Goal: Task Accomplishment & Management: Use online tool/utility

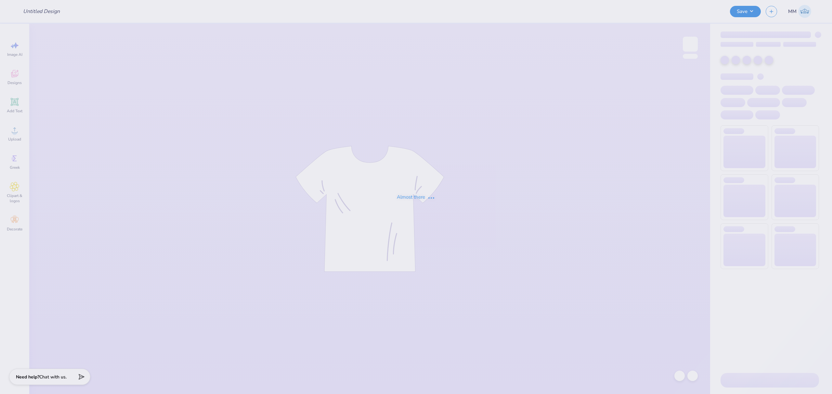
type input "Merch"
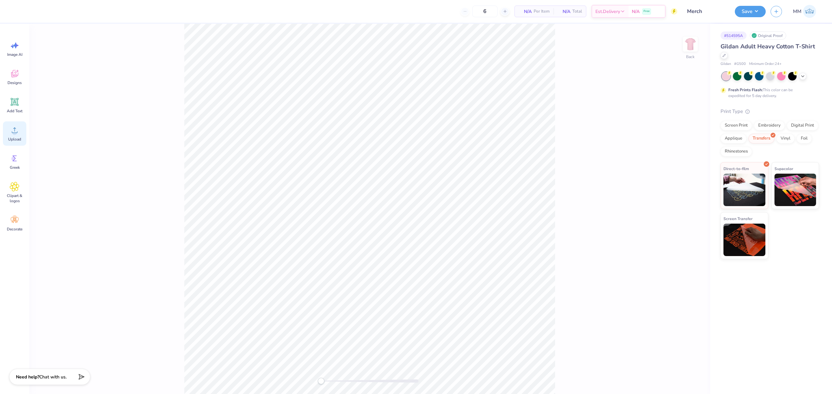
click at [16, 138] on span "Upload" at bounding box center [14, 139] width 13 height 5
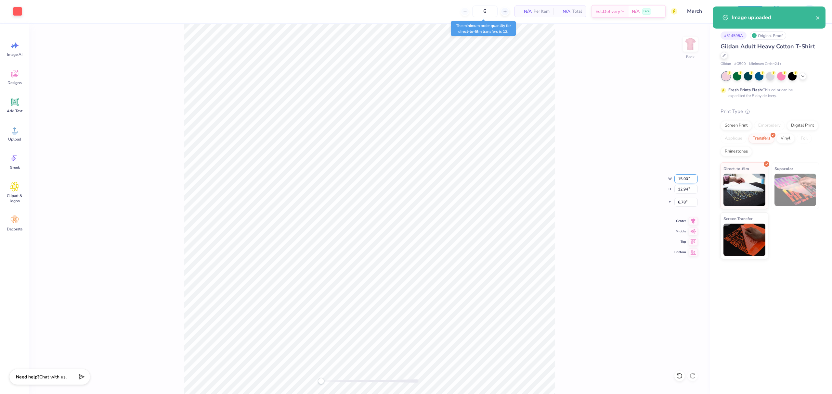
click at [688, 179] on input "15.00" at bounding box center [685, 178] width 23 height 9
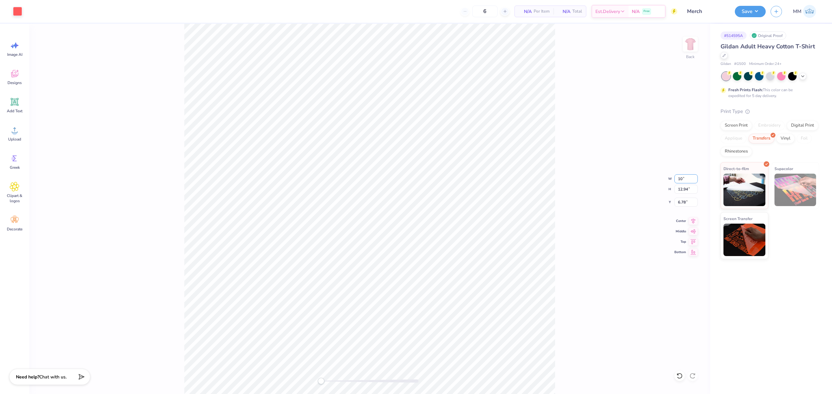
type input "10"
click at [574, 198] on div "Back W 10 10 " H 12.94 12.94 " Y 6.78 6.78 " Center Middle Top Bottom" at bounding box center [369, 209] width 681 height 371
drag, startPoint x: 321, startPoint y: 381, endPoint x: 326, endPoint y: 380, distance: 5.4
click at [325, 380] on div "Accessibility label" at bounding box center [324, 381] width 6 height 6
click at [317, 382] on div "Back" at bounding box center [369, 209] width 681 height 371
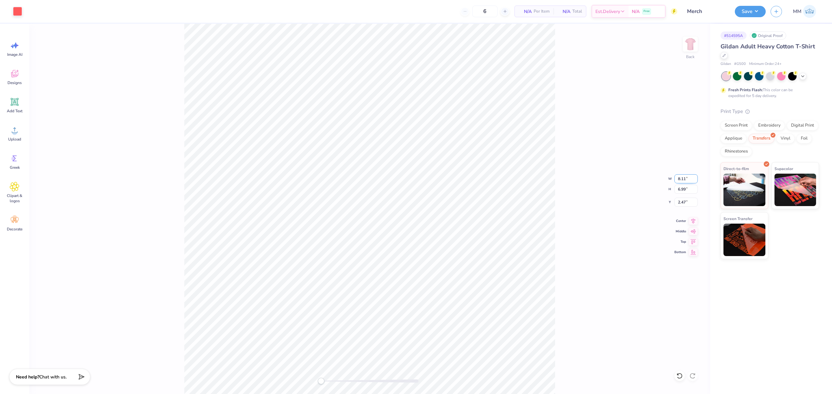
click at [694, 177] on input "8.11" at bounding box center [685, 178] width 23 height 9
click at [694, 177] on input "8.12" at bounding box center [685, 178] width 23 height 9
click at [694, 177] on input "8.13" at bounding box center [685, 178] width 23 height 9
click at [694, 177] on input "8.14" at bounding box center [685, 178] width 23 height 9
click at [694, 177] on input "8.15" at bounding box center [685, 178] width 23 height 9
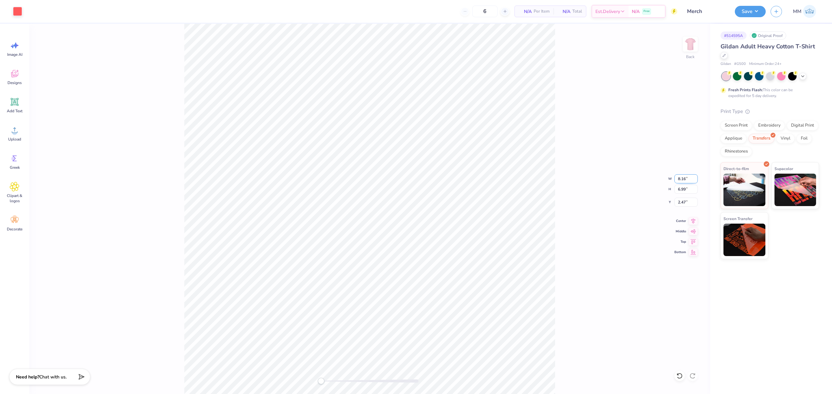
click at [694, 177] on input "8.16" at bounding box center [685, 178] width 23 height 9
click at [694, 177] on input "8.28" at bounding box center [685, 178] width 23 height 9
click at [694, 177] on input "8.4" at bounding box center [685, 178] width 23 height 9
click at [694, 177] on input "8.41" at bounding box center [685, 178] width 23 height 9
click at [694, 177] on input "8.42" at bounding box center [685, 178] width 23 height 9
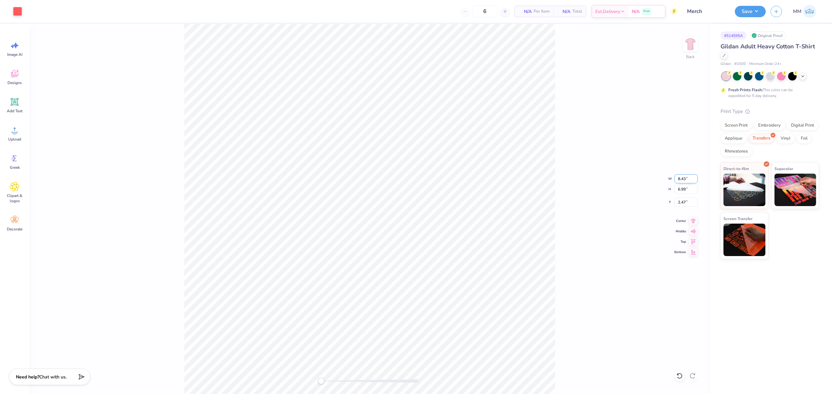
click at [694, 177] on input "8.43" at bounding box center [685, 178] width 23 height 9
click at [694, 177] on input "8.44" at bounding box center [685, 178] width 23 height 9
type input "8.46"
click at [694, 177] on input "8.46" at bounding box center [685, 178] width 23 height 9
drag, startPoint x: 688, startPoint y: 180, endPoint x: 664, endPoint y: 180, distance: 23.7
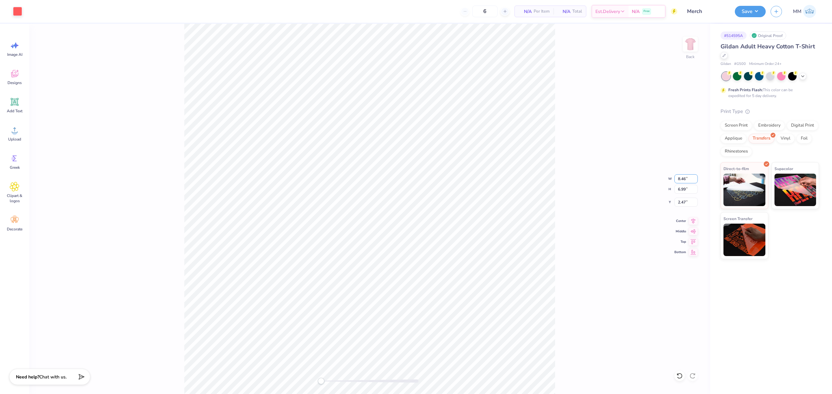
click at [664, 180] on div "Back W 8.46 8.46 " H 6.99 6.99 " Y 2.47 2.47 " Center Middle Top Bottom" at bounding box center [369, 209] width 681 height 371
click at [679, 175] on input "8.10" at bounding box center [685, 178] width 23 height 9
type input "9.99"
click at [692, 181] on input "9.99" at bounding box center [685, 178] width 23 height 9
click at [685, 207] on input "0.64" at bounding box center [685, 202] width 23 height 9
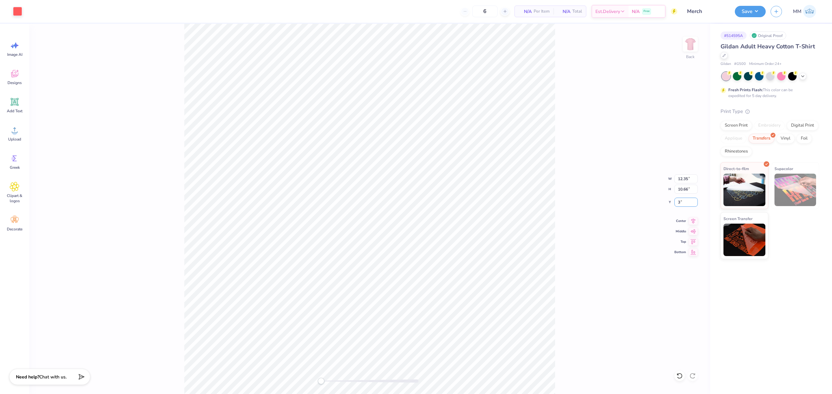
type input "3"
drag, startPoint x: 684, startPoint y: 178, endPoint x: 663, endPoint y: 179, distance: 21.4
click at [663, 178] on div "Back W 12.35 12.35 " H 10.66 10.66 " Y 3.00 3.00 " Center Middle Top Bottom" at bounding box center [369, 209] width 681 height 371
click at [685, 201] on input "4.01" at bounding box center [685, 202] width 23 height 9
type input "3"
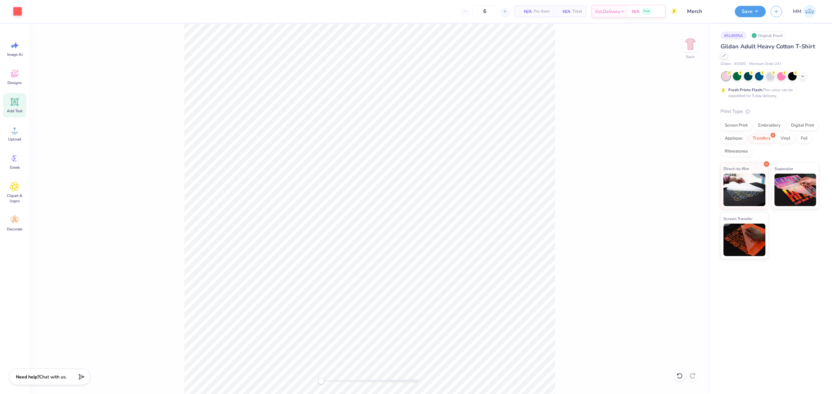
click at [15, 109] on span "Add Text" at bounding box center [15, 111] width 16 height 5
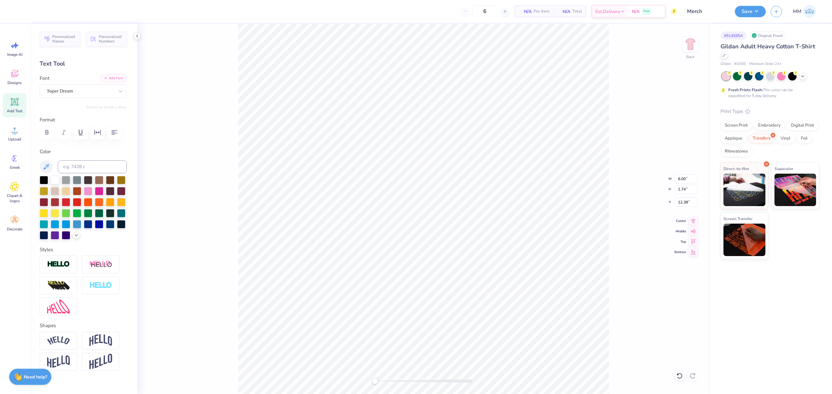
click at [112, 82] on button "Add Font" at bounding box center [113, 78] width 27 height 8
paste textarea "[GEOGRAPHIC_DATA]"
type textarea "[GEOGRAPHIC_DATA]"
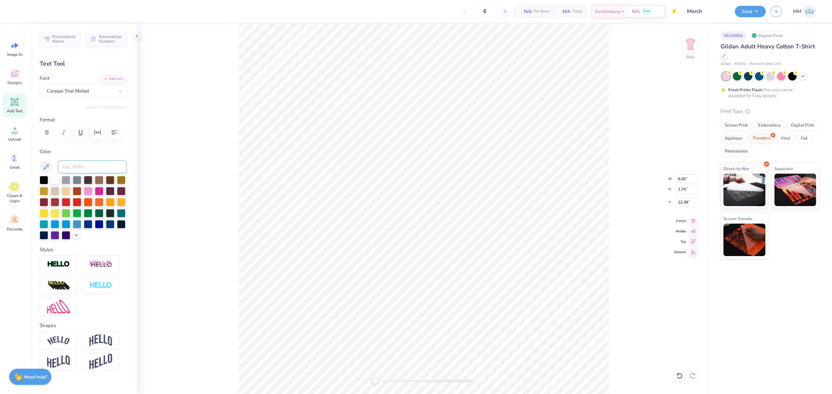
click at [65, 174] on input at bounding box center [92, 167] width 69 height 13
type input "178c"
click at [98, 129] on icon "button" at bounding box center [98, 133] width 8 height 8
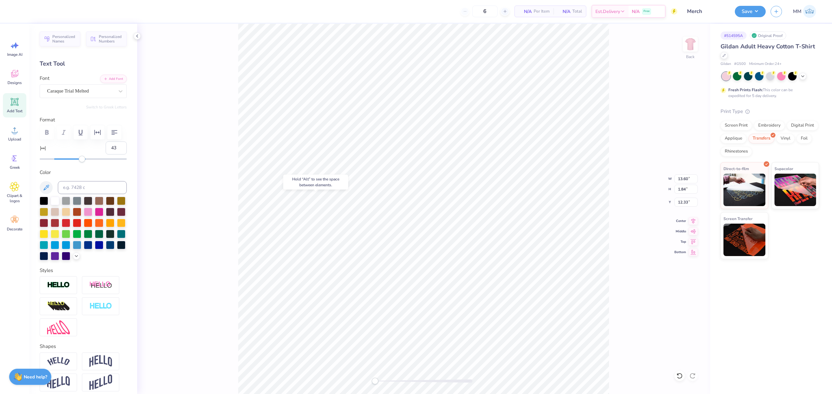
type input "44"
drag, startPoint x: 56, startPoint y: 177, endPoint x: 83, endPoint y: 178, distance: 26.3
click at [83, 162] on div at bounding box center [83, 159] width 87 height 6
type input "34"
drag, startPoint x: 83, startPoint y: 178, endPoint x: 76, endPoint y: 179, distance: 6.5
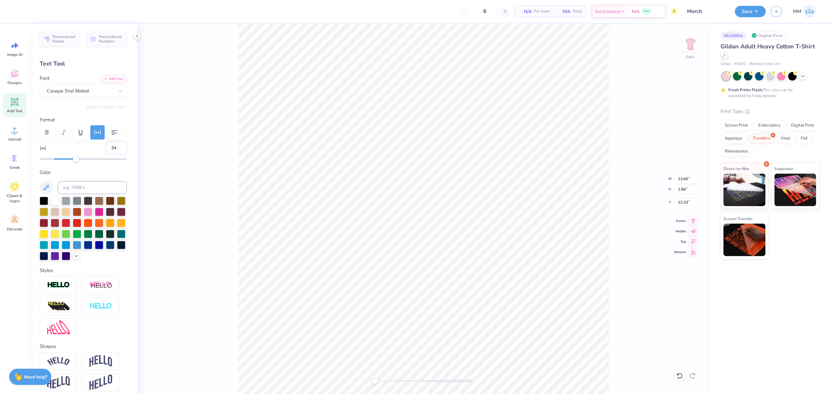
click at [76, 162] on div "Accessibility label" at bounding box center [76, 159] width 6 height 6
type input "31"
drag, startPoint x: 78, startPoint y: 177, endPoint x: 74, endPoint y: 177, distance: 3.9
click at [74, 162] on div "Accessibility label" at bounding box center [74, 159] width 6 height 6
drag, startPoint x: 380, startPoint y: 382, endPoint x: 388, endPoint y: 384, distance: 8.4
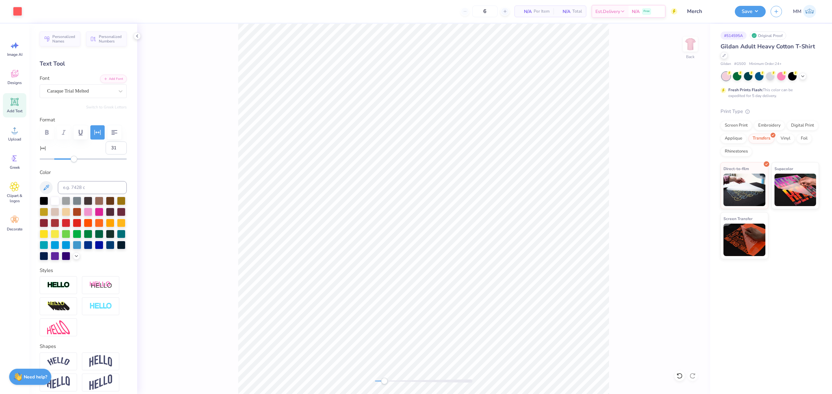
click at [388, 383] on div at bounding box center [423, 381] width 97 height 3
click at [692, 221] on icon at bounding box center [693, 220] width 9 height 8
click at [689, 220] on icon at bounding box center [693, 220] width 9 height 8
click at [693, 218] on icon at bounding box center [693, 220] width 9 height 8
click at [463, 315] on li "Group" at bounding box center [469, 315] width 51 height 13
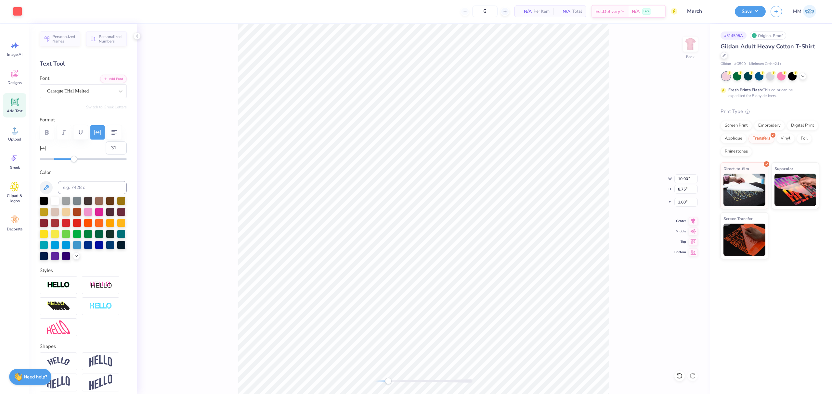
type input "8.63"
click at [518, 384] on li "Send to Back" at bounding box center [527, 385] width 51 height 13
type input "5.85"
type input "0.50"
type input "11.25"
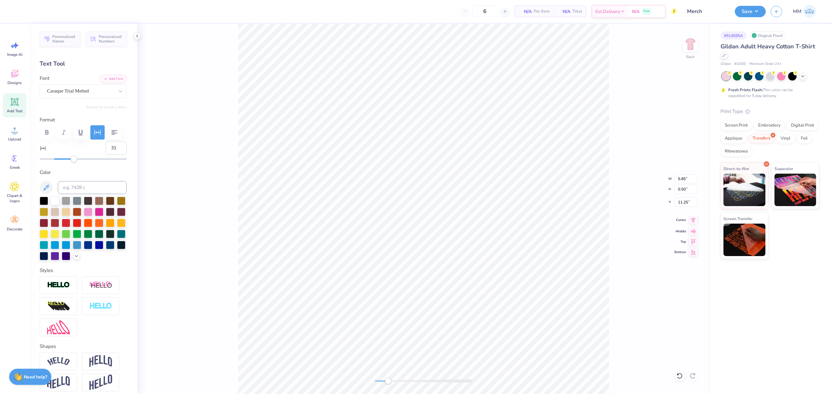
click at [693, 220] on icon at bounding box center [693, 220] width 9 height 8
type input "10.00"
type input "8.63"
type input "3.00"
click at [693, 222] on icon at bounding box center [693, 221] width 4 height 6
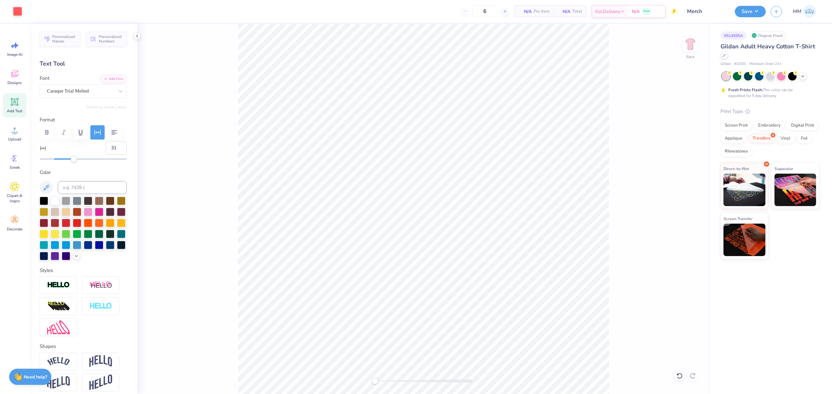
click at [363, 379] on div "Back" at bounding box center [423, 209] width 573 height 371
click at [386, 385] on div "Back" at bounding box center [423, 209] width 573 height 371
click at [485, 321] on li "Group" at bounding box center [491, 321] width 51 height 13
type input "8.63"
click at [496, 383] on li "Send to Back" at bounding box center [505, 385] width 51 height 13
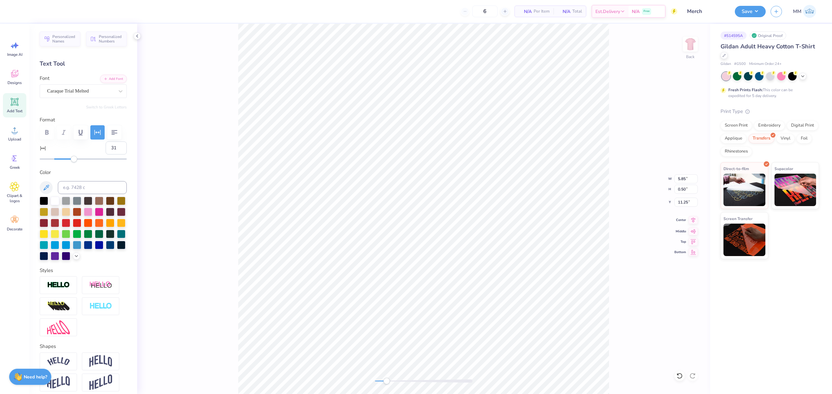
drag, startPoint x: 693, startPoint y: 220, endPoint x: 685, endPoint y: 223, distance: 8.5
click at [693, 220] on icon at bounding box center [693, 221] width 4 height 6
type input "10.00"
type input "8.63"
type input "3.00"
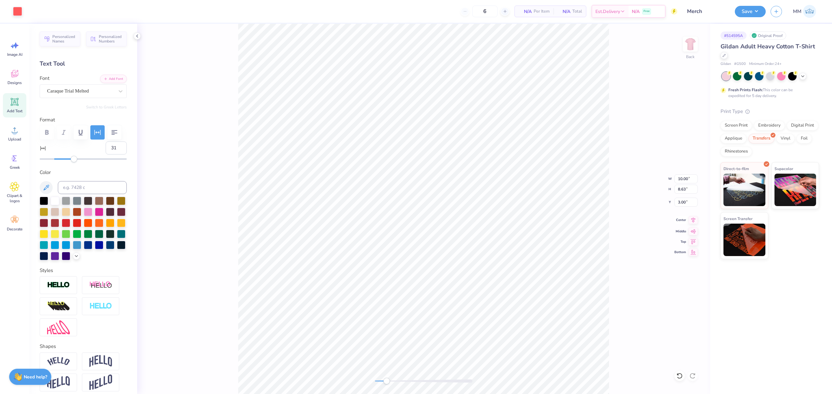
click at [690, 219] on icon at bounding box center [693, 220] width 9 height 8
click at [612, 287] on div "Back W 10.00 10.00 " H 8.63 8.63 " Y 3.00 3.00 " Center Middle Top Bottom" at bounding box center [423, 209] width 573 height 371
type input "-20"
drag, startPoint x: 73, startPoint y: 179, endPoint x: 33, endPoint y: 179, distance: 40.3
click at [33, 179] on div "Personalized Names Personalized Numbers Text Tool Add Font Font Caraque Trial M…" at bounding box center [83, 209] width 108 height 371
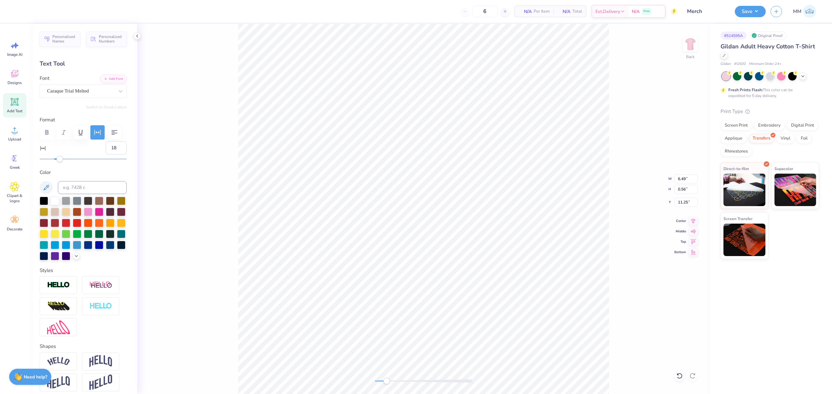
type input "19"
drag, startPoint x: 41, startPoint y: 179, endPoint x: 66, endPoint y: 179, distance: 24.7
click at [66, 162] on div "Accessibility label" at bounding box center [66, 159] width 6 height 6
type input "24"
click at [69, 162] on div "Accessibility label" at bounding box center [67, 159] width 6 height 6
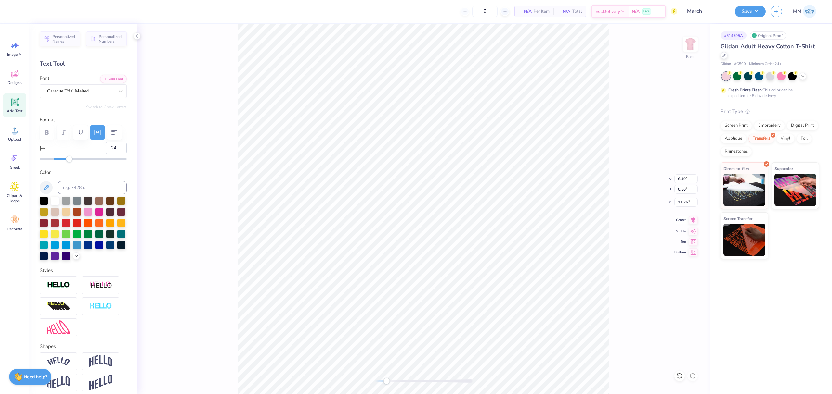
click at [692, 220] on icon at bounding box center [693, 220] width 9 height 8
type input "0.65"
type input "0.87"
type input "8.23"
click at [451, 320] on li "Group" at bounding box center [452, 321] width 51 height 13
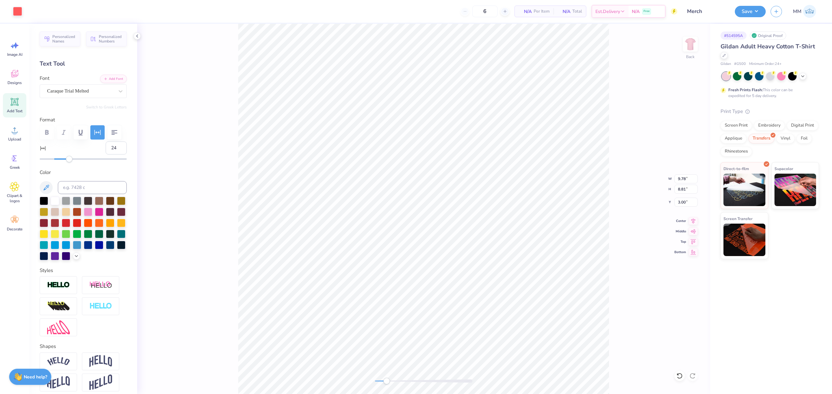
type input "8.63"
click at [454, 380] on li "Send to Back" at bounding box center [463, 385] width 51 height 13
click at [692, 223] on icon at bounding box center [693, 220] width 9 height 8
type input "9.78"
type input "8.63"
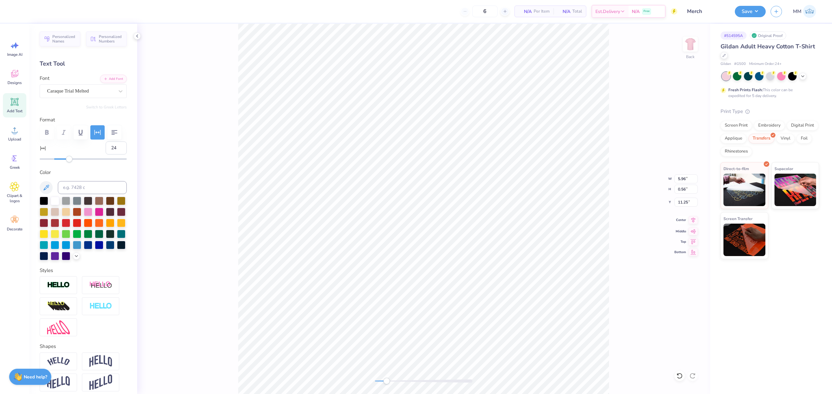
type input "3.00"
click at [690, 222] on icon at bounding box center [693, 220] width 9 height 8
drag, startPoint x: 386, startPoint y: 383, endPoint x: 374, endPoint y: 379, distance: 12.4
click at [374, 379] on div "Accessibility label" at bounding box center [377, 381] width 6 height 6
click at [15, 132] on circle at bounding box center [14, 133] width 5 height 5
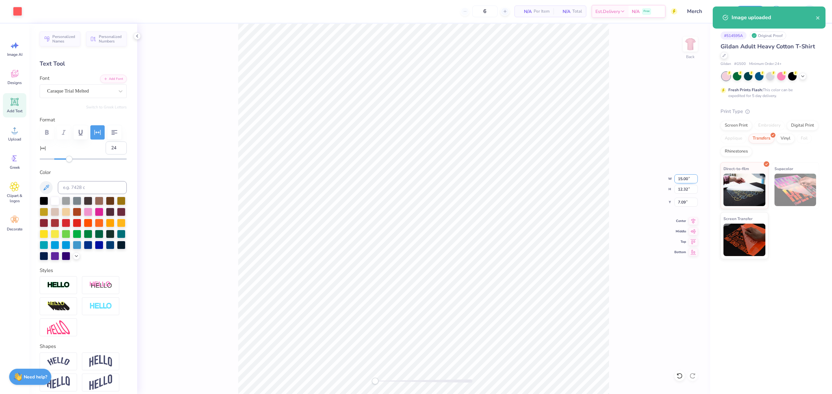
click at [686, 179] on input "15.00" at bounding box center [685, 178] width 23 height 9
type input "10"
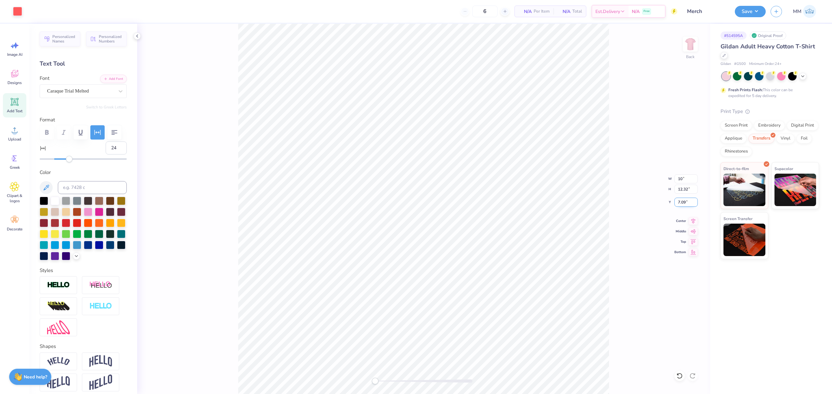
click at [686, 200] on input "7.09" at bounding box center [685, 202] width 23 height 9
type input "3"
type input "6.67"
type input "5.48"
type input "3.00"
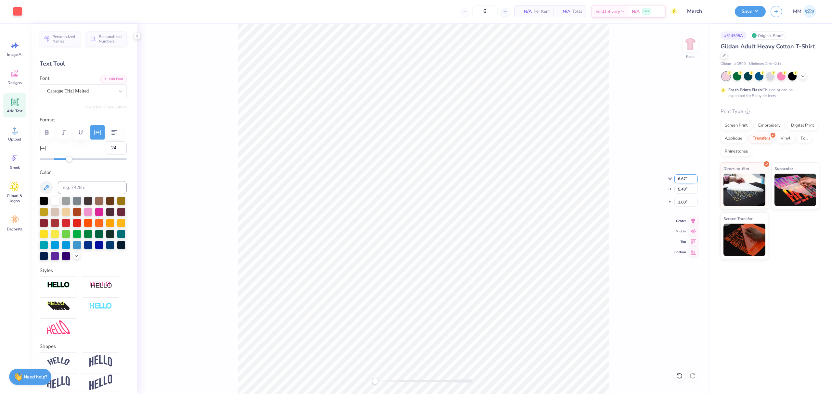
click at [682, 179] on input "6.67" at bounding box center [685, 178] width 23 height 9
type input "10"
click at [676, 374] on icon at bounding box center [679, 376] width 6 height 6
type input "5.96"
type input "0.56"
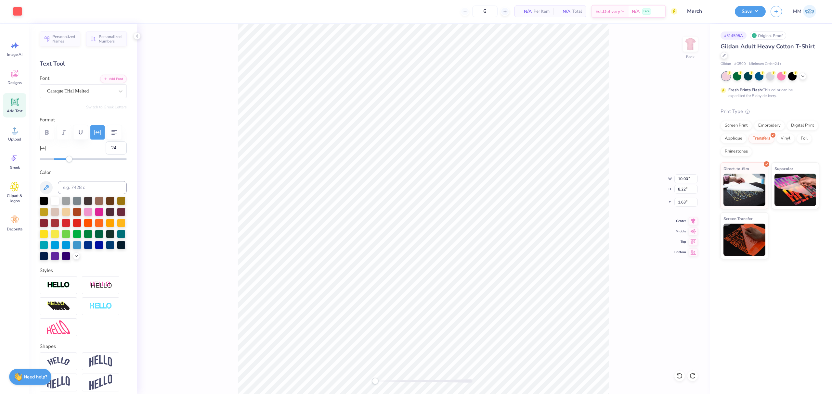
type input "11.26"
click at [683, 206] on input "1.63" at bounding box center [685, 202] width 23 height 9
type input "3"
click at [683, 204] on input "3.00" at bounding box center [685, 202] width 23 height 9
type input "2.00"
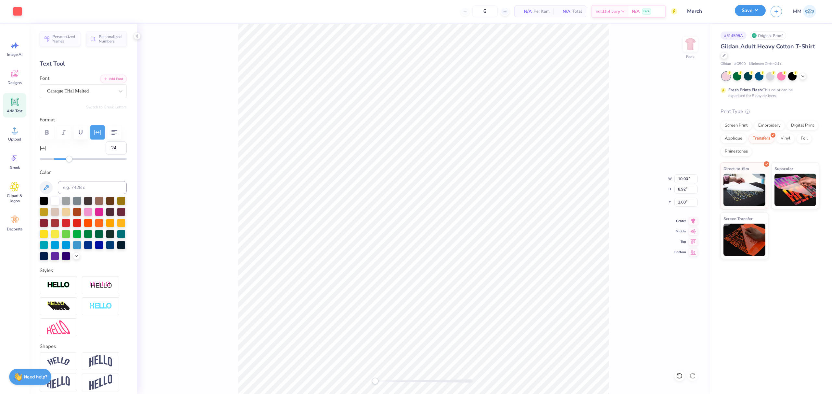
click at [752, 12] on button "Save" at bounding box center [750, 10] width 31 height 11
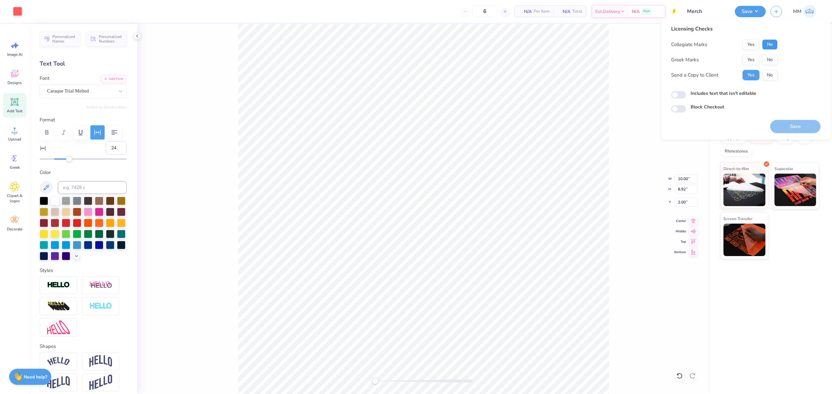
click at [775, 40] on button "No" at bounding box center [770, 44] width 16 height 10
click at [772, 60] on button "No" at bounding box center [770, 60] width 16 height 10
click at [730, 93] on label "Includes text that isn't editable" at bounding box center [723, 93] width 66 height 7
click at [686, 93] on input "Includes text that isn't editable" at bounding box center [678, 95] width 15 height 8
checkbox input "true"
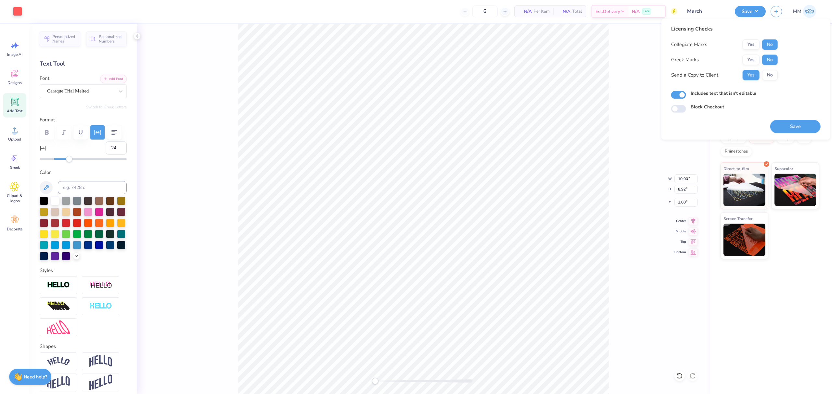
click at [768, 121] on div "Licensing Checks Collegiate Marks Yes No Greek Marks Yes No Send a Copy to Clie…" at bounding box center [745, 79] width 149 height 108
click at [779, 125] on button "Save" at bounding box center [795, 126] width 50 height 13
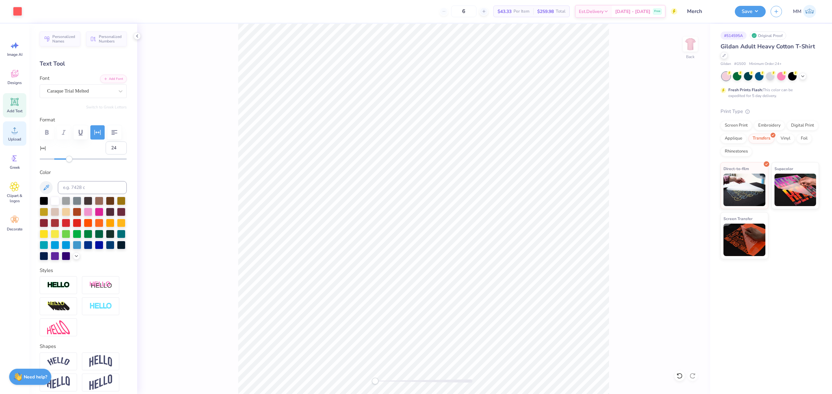
click at [20, 133] on div "Upload" at bounding box center [14, 134] width 23 height 24
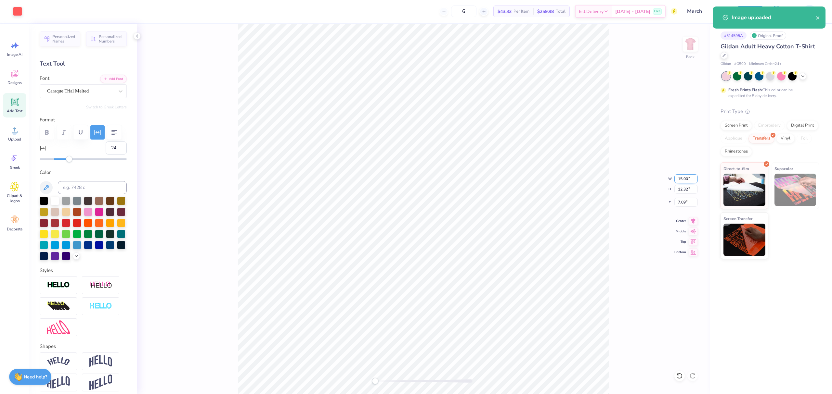
click at [684, 175] on input "15.00" at bounding box center [685, 178] width 23 height 9
type input "10"
click at [684, 206] on input "7.09" at bounding box center [685, 202] width 23 height 9
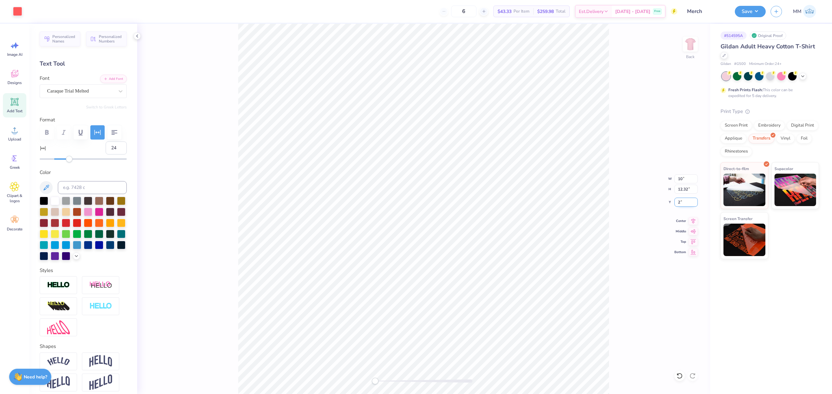
type input "2"
click at [686, 181] on input "6.67" at bounding box center [685, 178] width 23 height 9
type input "10"
click at [682, 373] on icon at bounding box center [679, 376] width 6 height 6
click at [681, 207] on input "0.63" at bounding box center [685, 202] width 23 height 9
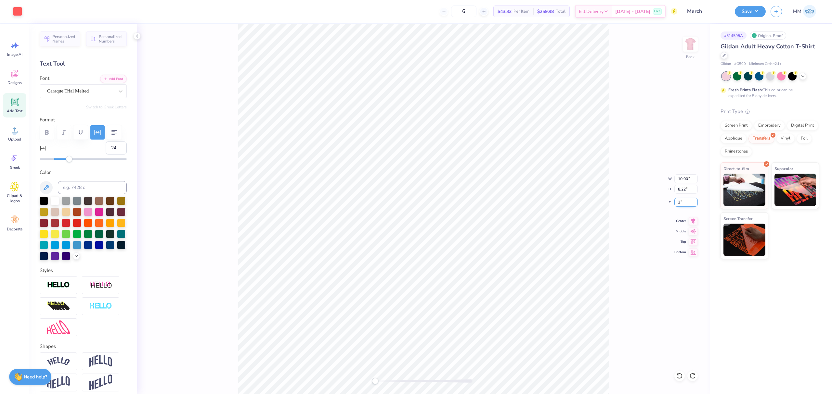
type input "2"
click at [746, 13] on button "Save" at bounding box center [750, 10] width 31 height 11
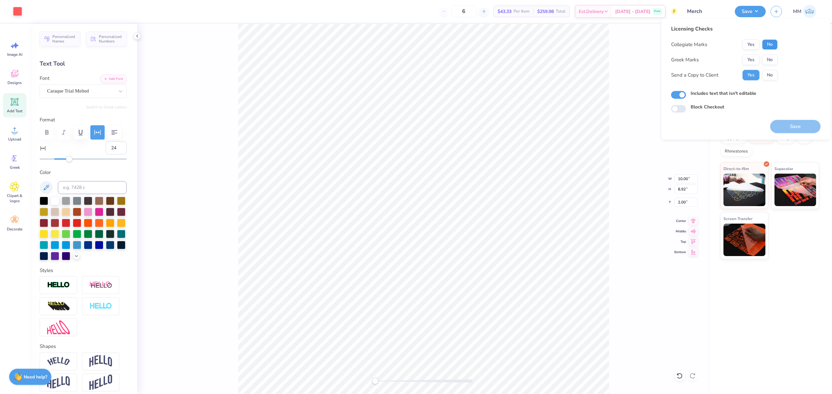
click at [766, 45] on button "No" at bounding box center [770, 44] width 16 height 10
click at [766, 57] on button "No" at bounding box center [770, 60] width 16 height 10
click at [784, 125] on button "Save" at bounding box center [795, 126] width 50 height 13
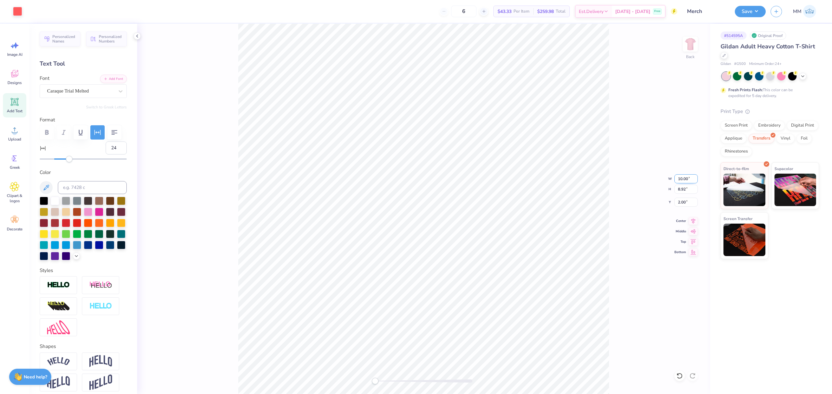
click at [681, 177] on input "10.00" at bounding box center [685, 178] width 23 height 9
type input "12.10"
type input "10.30"
type input "1.10"
click at [684, 177] on input "12.10" at bounding box center [685, 178] width 23 height 9
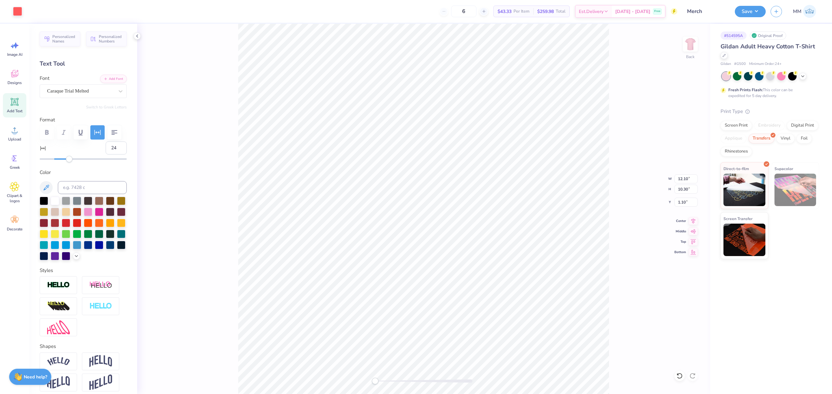
drag, startPoint x: 679, startPoint y: 374, endPoint x: 690, endPoint y: 196, distance: 178.4
click at [679, 374] on icon at bounding box center [679, 376] width 6 height 6
type input "10.00"
type input "8.92"
type input "2.00"
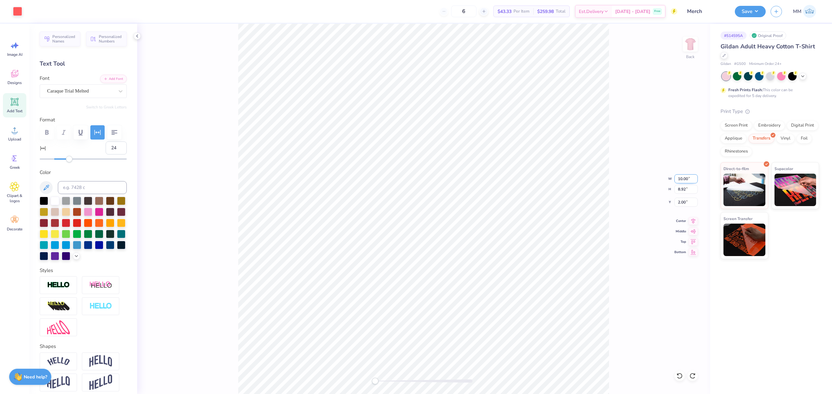
click at [686, 177] on input "10.00" at bounding box center [685, 178] width 23 height 9
type input "12.10"
type input "10.30"
click at [684, 207] on input "1.10" at bounding box center [685, 202] width 23 height 9
type input "2.00"
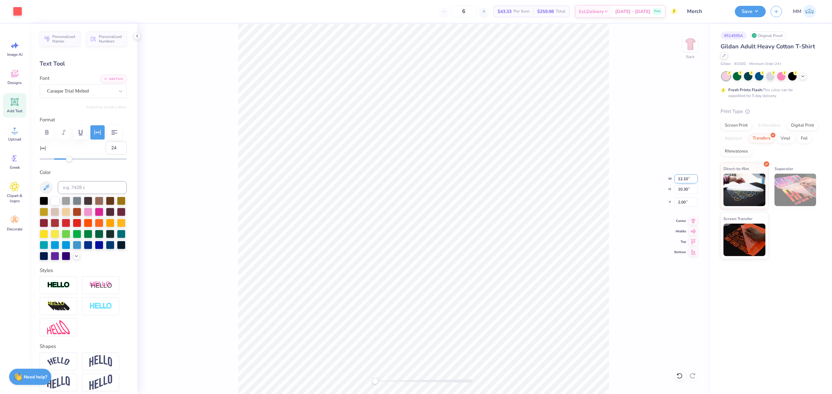
click at [683, 179] on input "12.10" at bounding box center [685, 178] width 23 height 9
type input "10.00"
type input "8.92"
type input "2.88"
drag, startPoint x: 685, startPoint y: 180, endPoint x: 671, endPoint y: 179, distance: 14.3
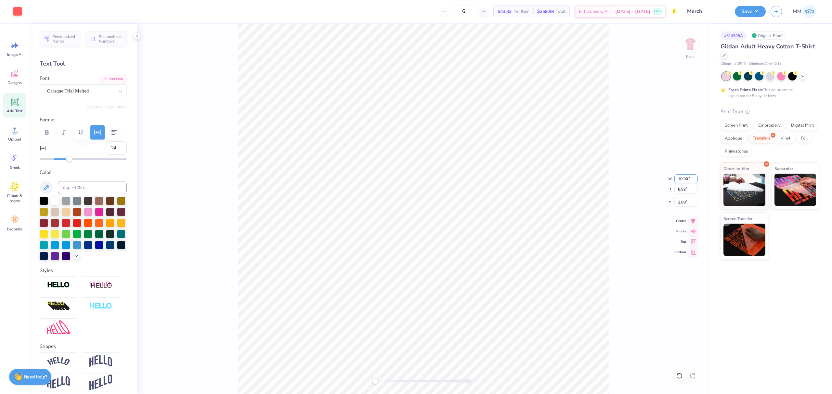
click at [671, 179] on div "Back W 10.00 10.00 " H 8.92 8.92 " Y 2.88 2.88 " Center Middle Top Bottom" at bounding box center [423, 209] width 573 height 371
click at [683, 177] on input "10.00" at bounding box center [685, 178] width 23 height 9
type input "12.10"
type input "10.30"
type input "1.98"
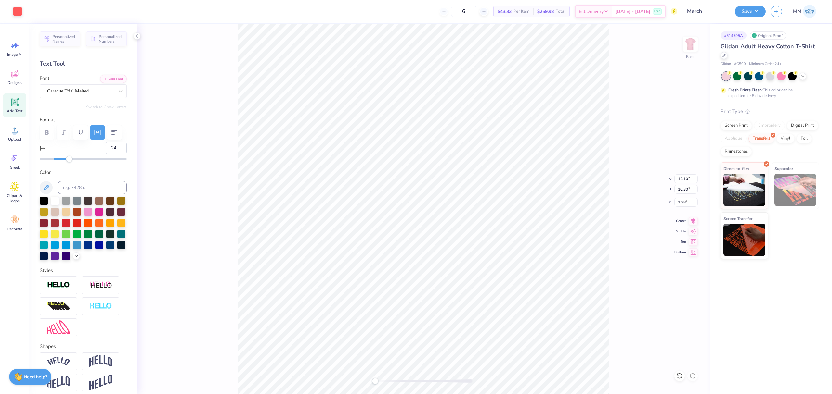
click at [613, 206] on div "Back W 12.10 12.10 " H 10.30 10.30 " Y 1.98 1.98 " Center Middle Top Bottom" at bounding box center [423, 209] width 573 height 371
click at [680, 176] on input "12.10" at bounding box center [685, 178] width 23 height 9
type input "11"
click at [694, 177] on input "10.65" at bounding box center [685, 178] width 23 height 9
click at [677, 178] on input "10.65" at bounding box center [685, 178] width 23 height 9
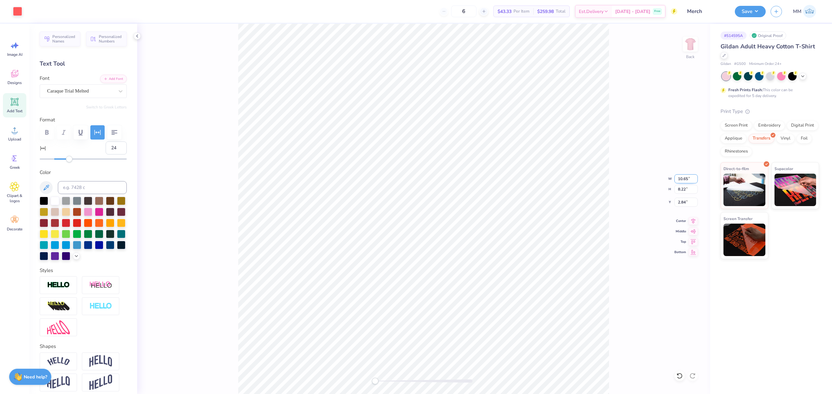
click at [684, 178] on input "10.65" at bounding box center [685, 178] width 23 height 9
type input "11"
click at [683, 179] on input "12.10" at bounding box center [685, 178] width 23 height 9
click at [695, 179] on input "11.21" at bounding box center [685, 178] width 23 height 9
click at [695, 179] on input "11.2" at bounding box center [685, 178] width 23 height 9
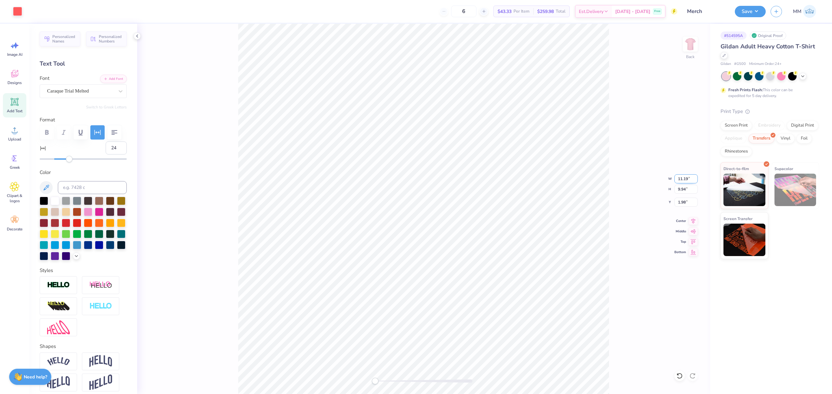
click at [695, 179] on input "11.19" at bounding box center [685, 178] width 23 height 9
click at [695, 179] on input "11.18" at bounding box center [685, 178] width 23 height 9
click at [695, 179] on input "11.17" at bounding box center [685, 178] width 23 height 9
click at [695, 179] on input "11.16" at bounding box center [685, 178] width 23 height 9
click at [695, 179] on input "11.15" at bounding box center [685, 178] width 23 height 9
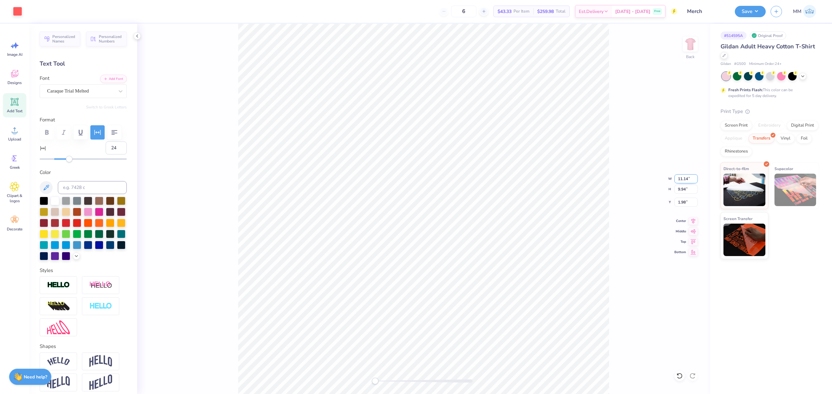
click at [695, 179] on input "11.14" at bounding box center [685, 178] width 23 height 9
click at [694, 179] on input "11.13" at bounding box center [685, 178] width 23 height 9
click at [694, 180] on input "11.12" at bounding box center [685, 178] width 23 height 9
click at [694, 180] on input "11.11" at bounding box center [685, 178] width 23 height 9
click at [694, 180] on input "11.1" at bounding box center [685, 178] width 23 height 9
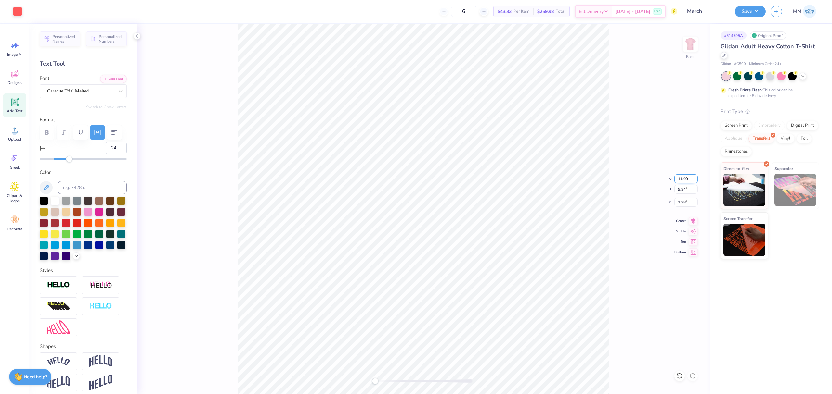
click at [694, 180] on input "11.09" at bounding box center [685, 178] width 23 height 9
click at [694, 180] on input "11.08" at bounding box center [685, 178] width 23 height 9
click at [694, 180] on input "11.07" at bounding box center [685, 178] width 23 height 9
click at [694, 180] on input "11.06" at bounding box center [685, 178] width 23 height 9
click at [694, 180] on input "11.05" at bounding box center [685, 178] width 23 height 9
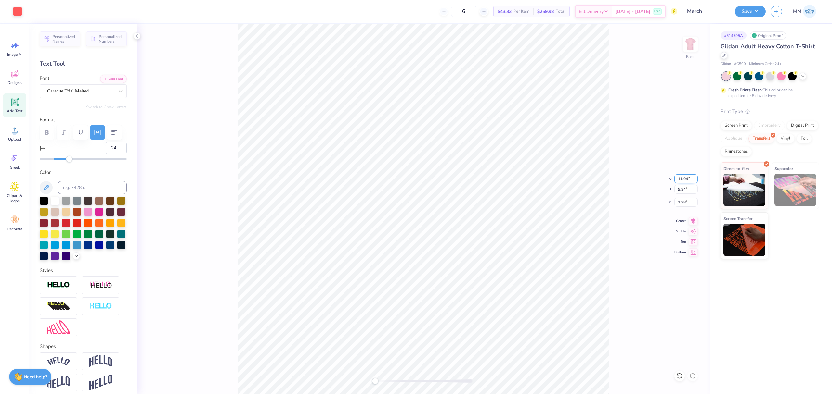
click at [694, 180] on input "11.04" at bounding box center [685, 178] width 23 height 9
click at [694, 180] on input "11.03" at bounding box center [685, 178] width 23 height 9
click at [694, 180] on input "11.02" at bounding box center [685, 178] width 23 height 9
click at [694, 180] on input "11.01" at bounding box center [685, 178] width 23 height 9
type input "11"
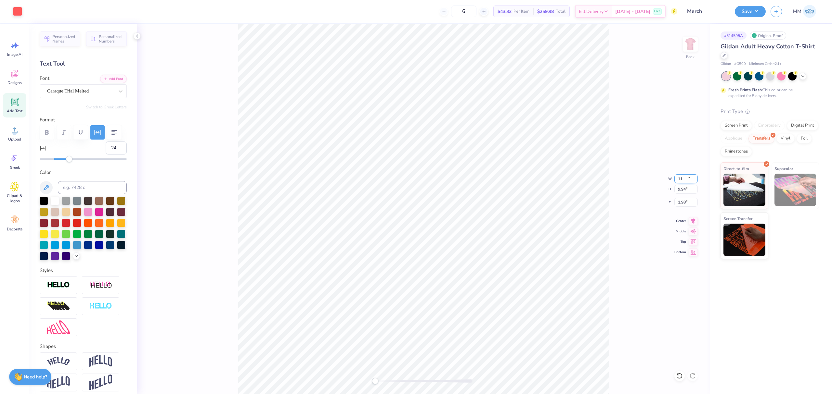
click at [694, 180] on input "11" at bounding box center [685, 178] width 23 height 9
drag, startPoint x: 690, startPoint y: 204, endPoint x: 673, endPoint y: 210, distance: 18.3
click at [654, 204] on div "Back W 10.00 10.00 " H 8.22 8.22 " Y 2.84 2.84 " Center Middle Top Bottom" at bounding box center [423, 209] width 573 height 371
click at [681, 203] on input "2.43" at bounding box center [685, 202] width 23 height 9
type input "2"
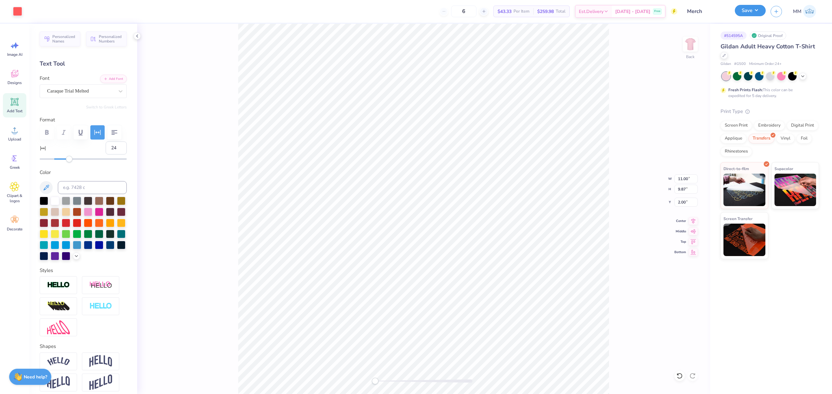
click at [749, 9] on button "Save" at bounding box center [750, 10] width 31 height 11
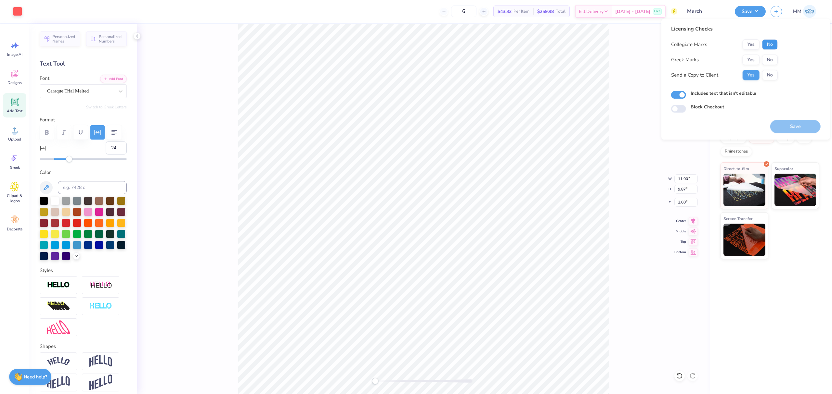
click at [768, 45] on button "No" at bounding box center [770, 44] width 16 height 10
click at [769, 60] on button "No" at bounding box center [770, 60] width 16 height 10
click at [793, 120] on div "Save" at bounding box center [795, 123] width 50 height 20
click at [793, 122] on button "Save" at bounding box center [795, 126] width 50 height 13
